Goal: Obtain resource: Download file/media

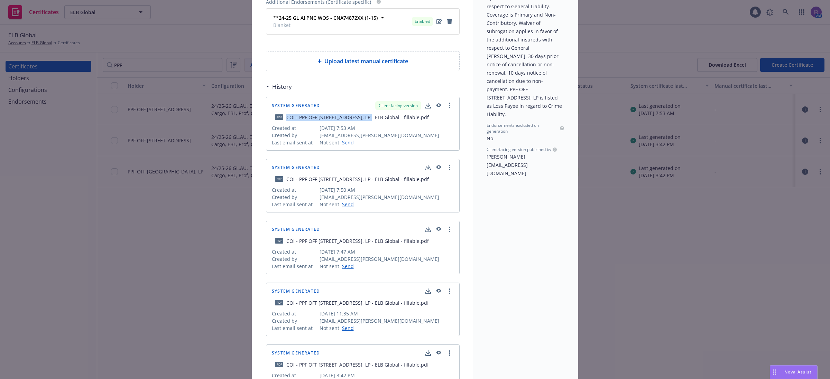
scroll to position [43, 0]
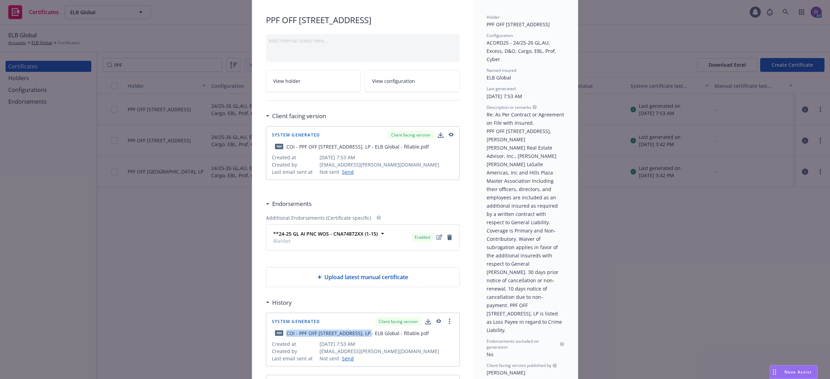
drag, startPoint x: 734, startPoint y: 281, endPoint x: 479, endPoint y: 235, distance: 258.6
click at [734, 281] on div "Acord25 Certificate PPF OFF [STREET_ADDRESS], LP Add internal notes here... Vie…" at bounding box center [415, 189] width 830 height 379
